Goal: Task Accomplishment & Management: Manage account settings

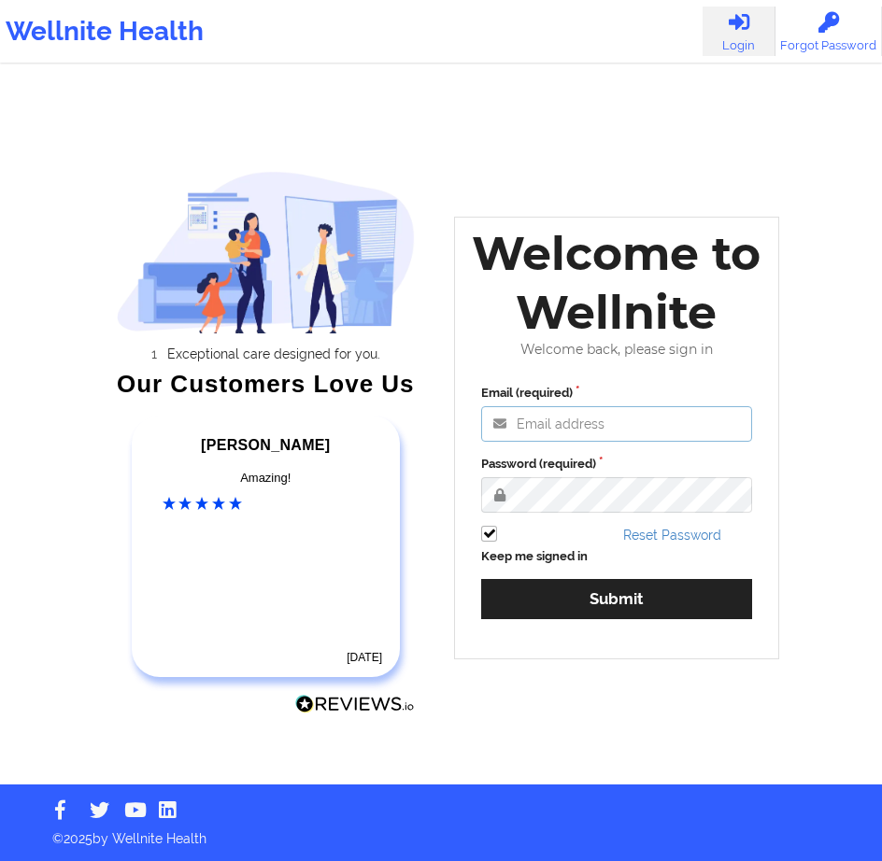
click at [637, 411] on input "Email (required)" at bounding box center [616, 423] width 271 height 35
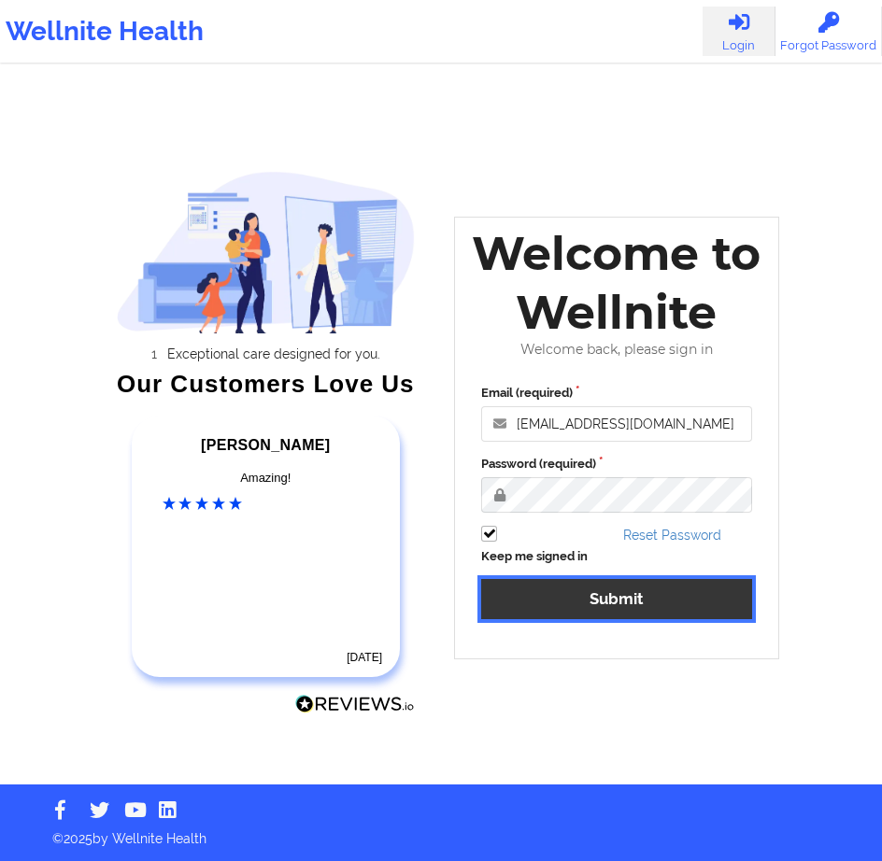
click at [580, 589] on button "Submit" at bounding box center [616, 599] width 271 height 40
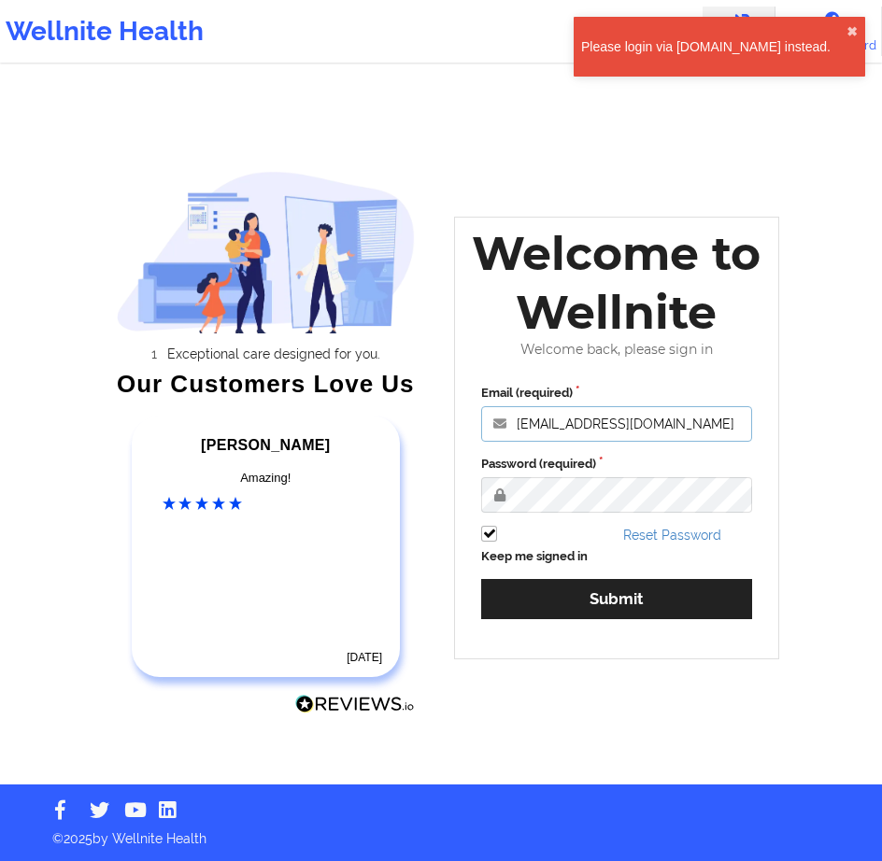
click at [607, 423] on input "freedomcouselingsolutions@gmail.com" at bounding box center [616, 423] width 271 height 35
type input "kizzygriffin@freedomcounselingsolutions.com"
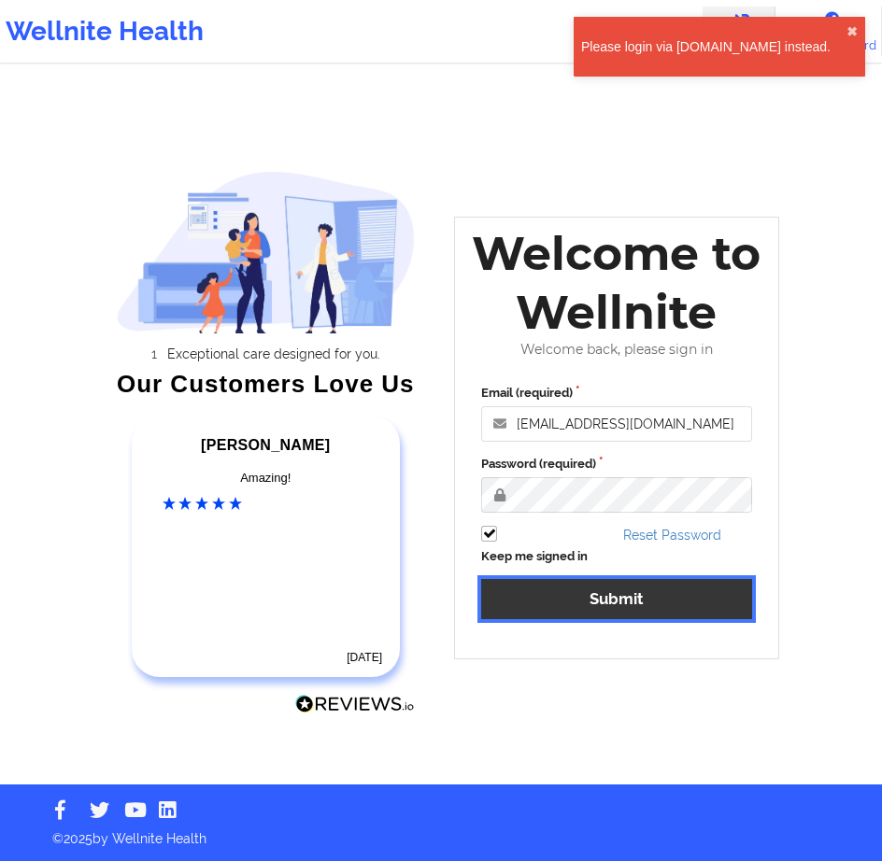
click at [578, 598] on button "Submit" at bounding box center [616, 599] width 271 height 40
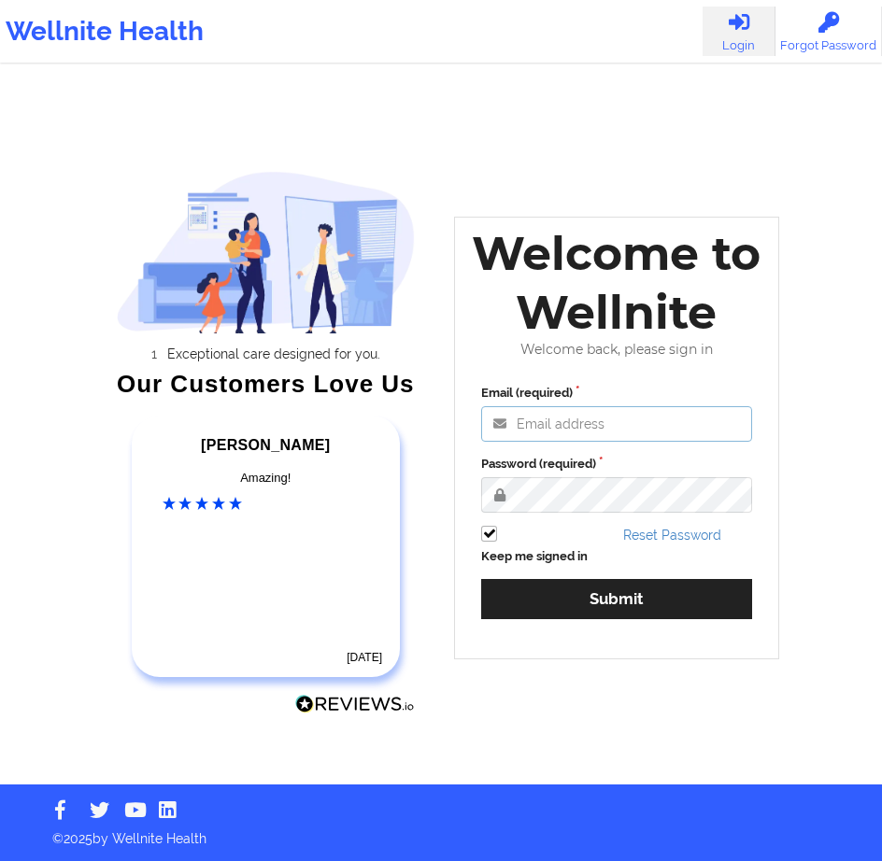
click at [576, 424] on input "Email (required)" at bounding box center [616, 423] width 271 height 35
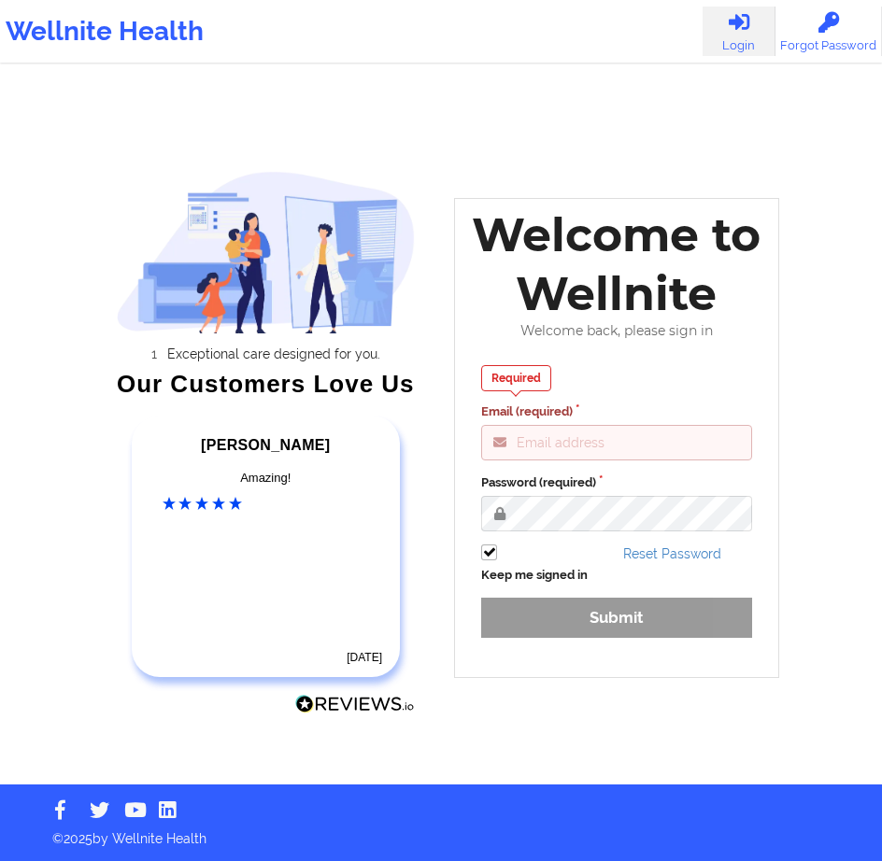
drag, startPoint x: 569, startPoint y: 385, endPoint x: 560, endPoint y: 370, distance: 17.1
click at [568, 382] on div "Required Email (required)" at bounding box center [616, 412] width 271 height 95
